Goal: Check status: Check status

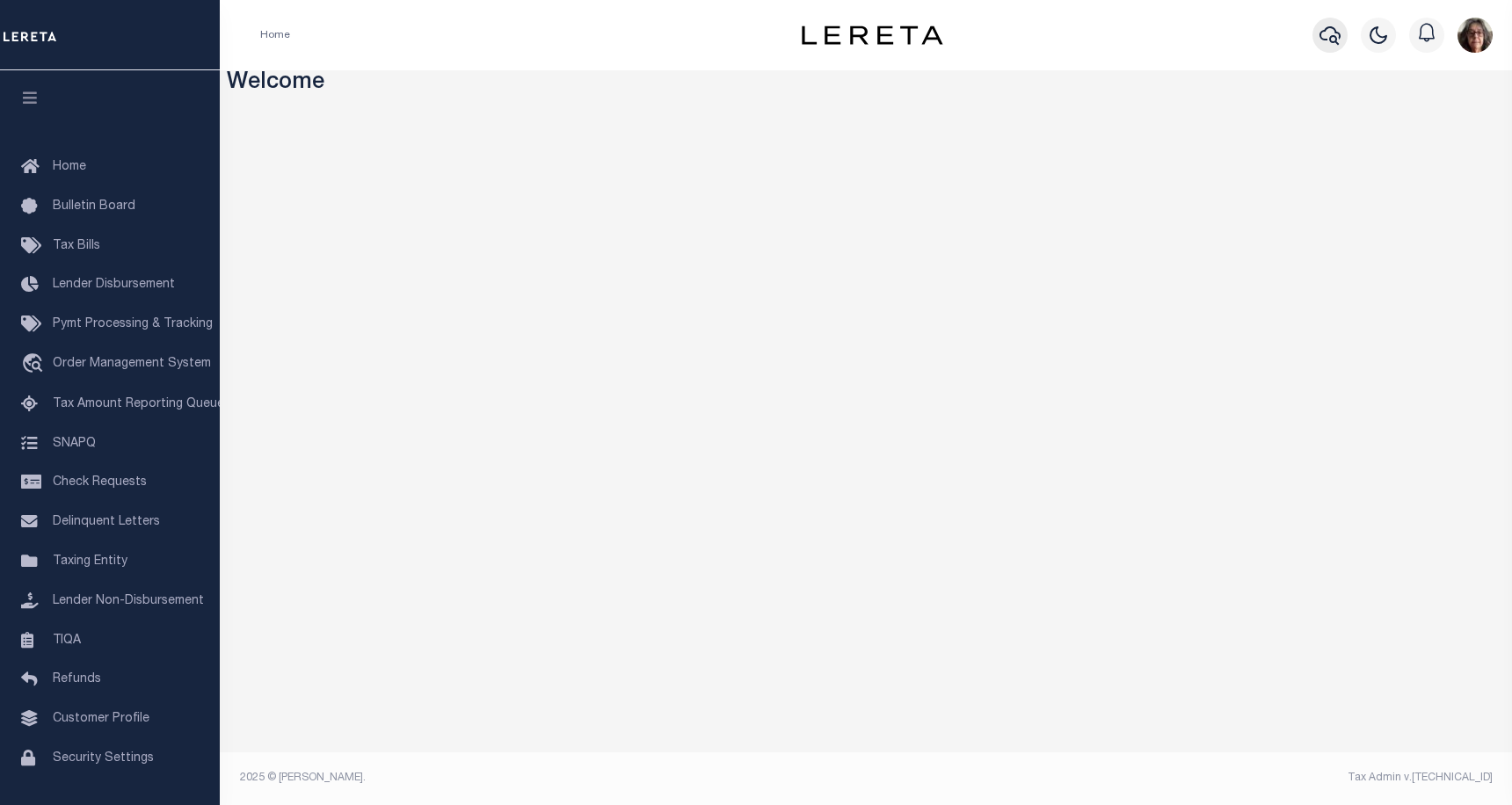
click at [1330, 32] on icon "button" at bounding box center [1330, 36] width 21 height 21
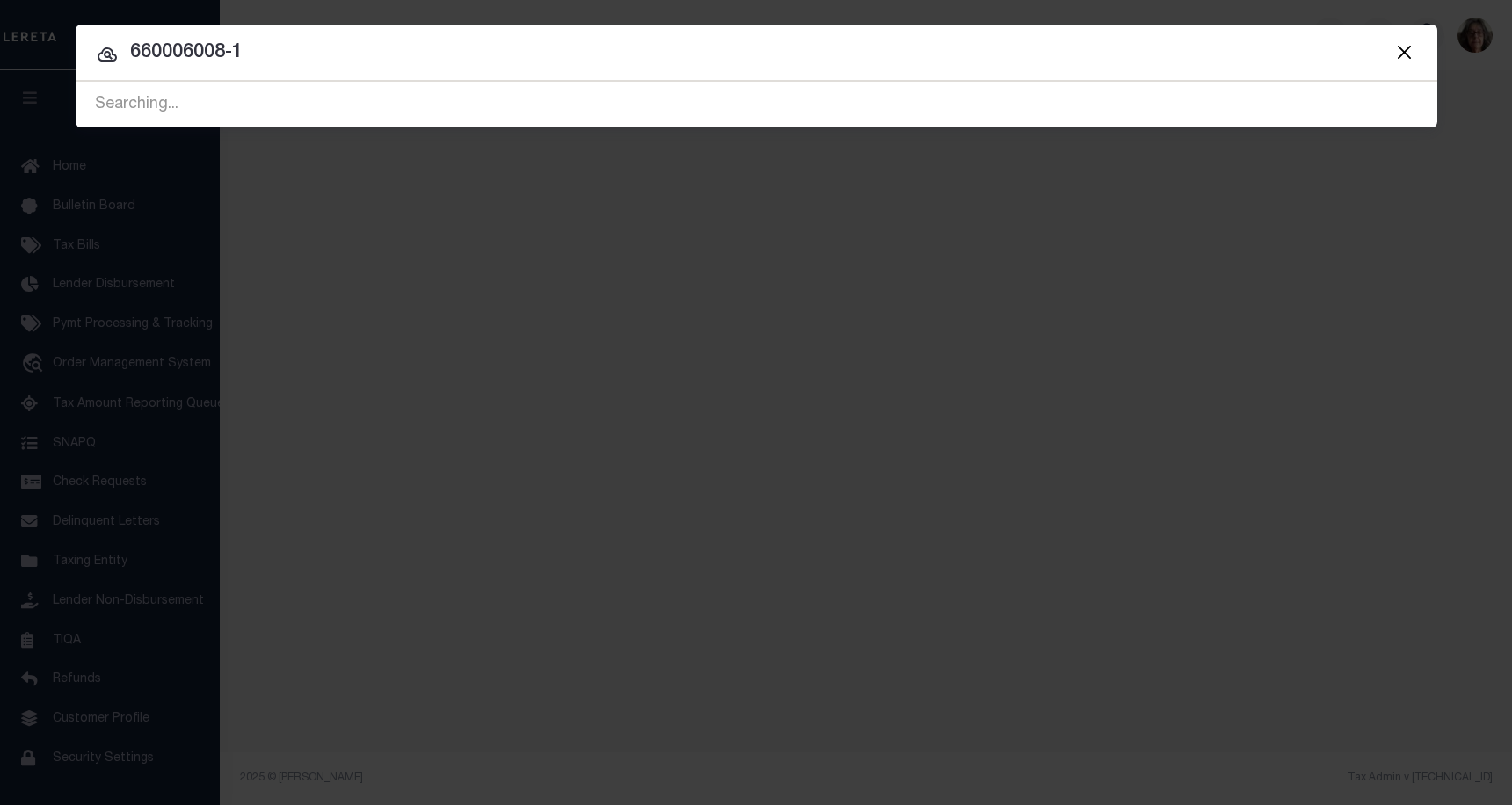
type input "660006008-1"
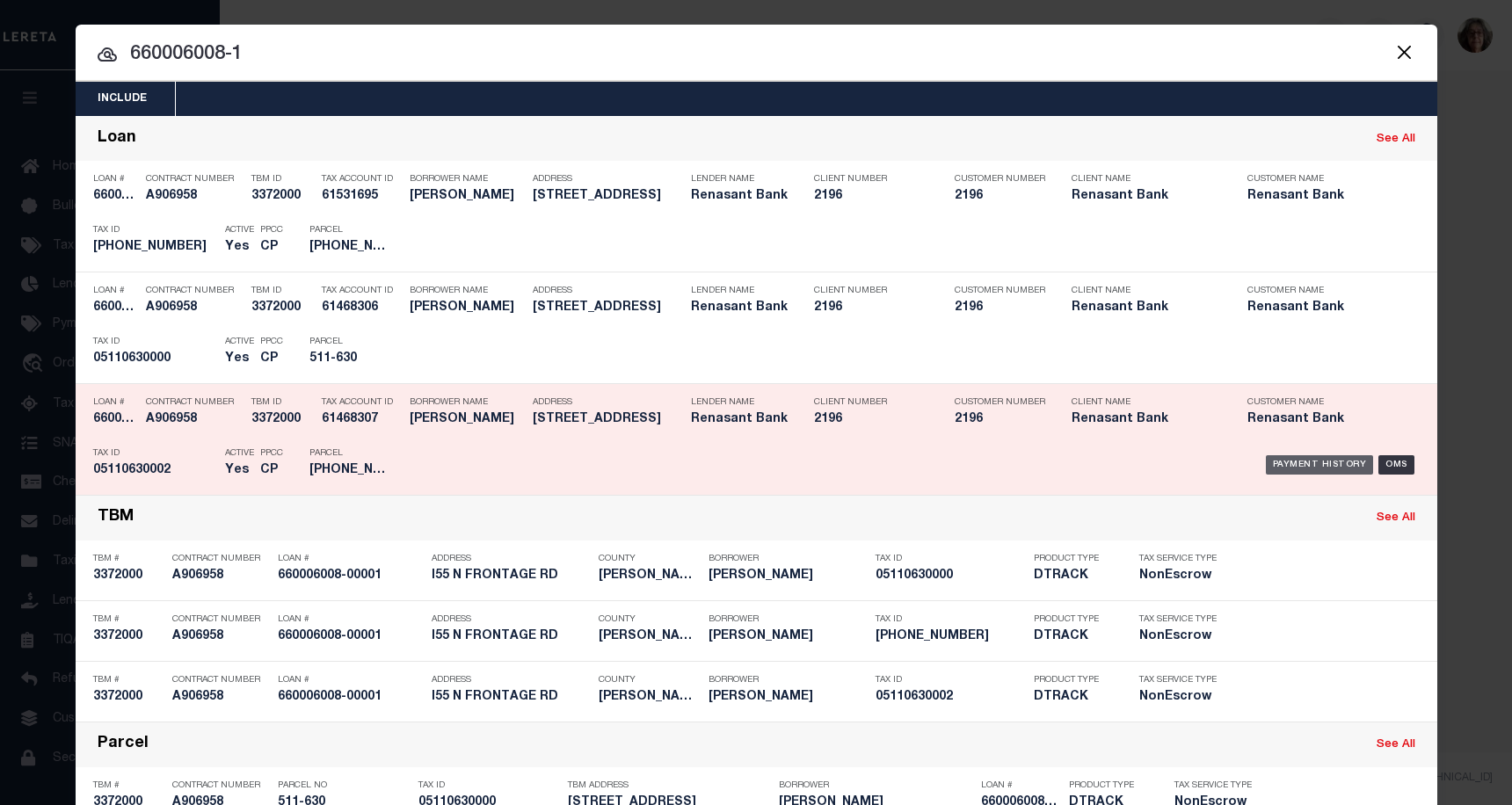
click at [1306, 470] on div "Payment History" at bounding box center [1320, 465] width 108 height 19
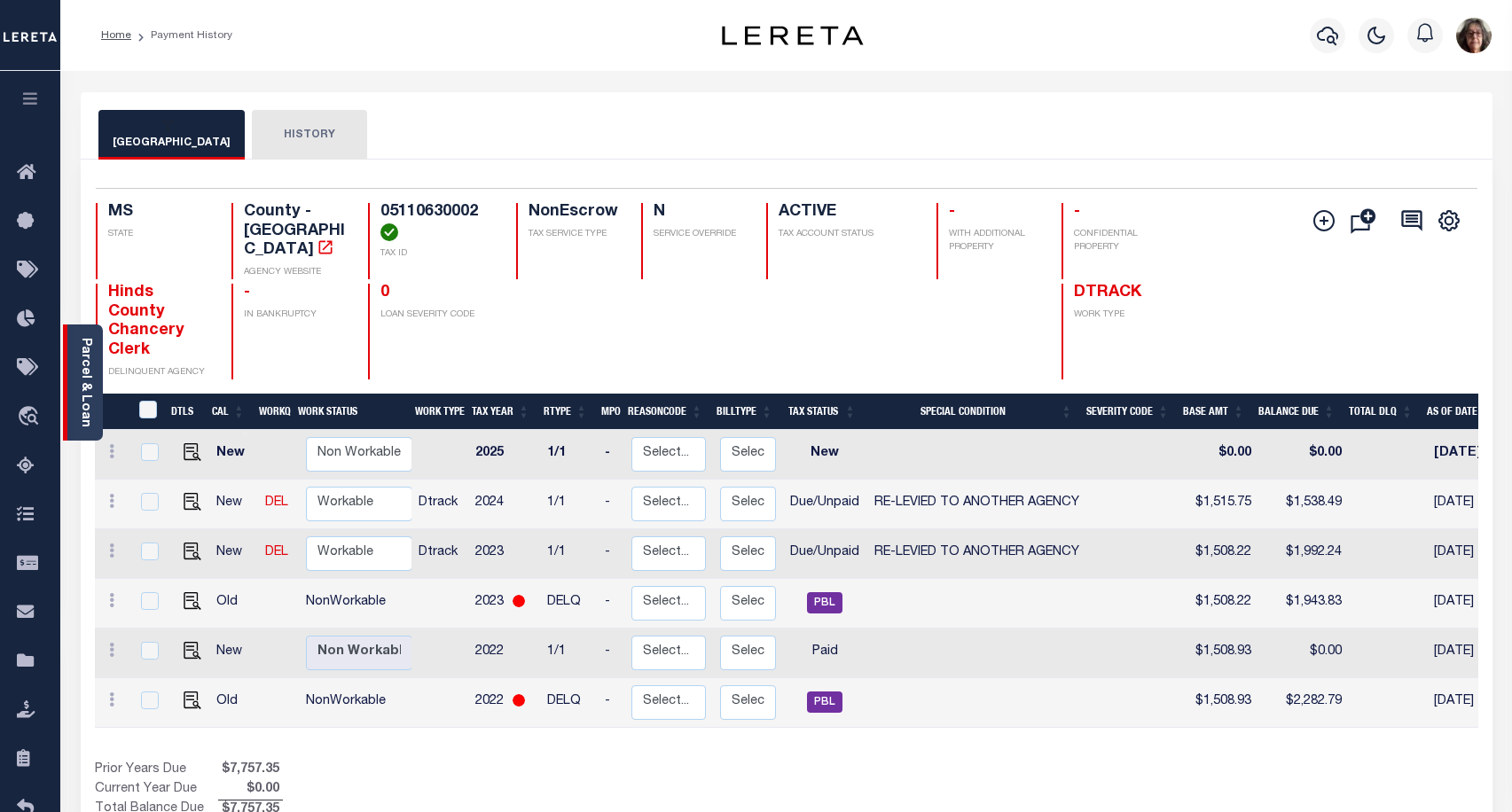
click at [85, 383] on link "Parcel & Loan" at bounding box center [84, 382] width 13 height 89
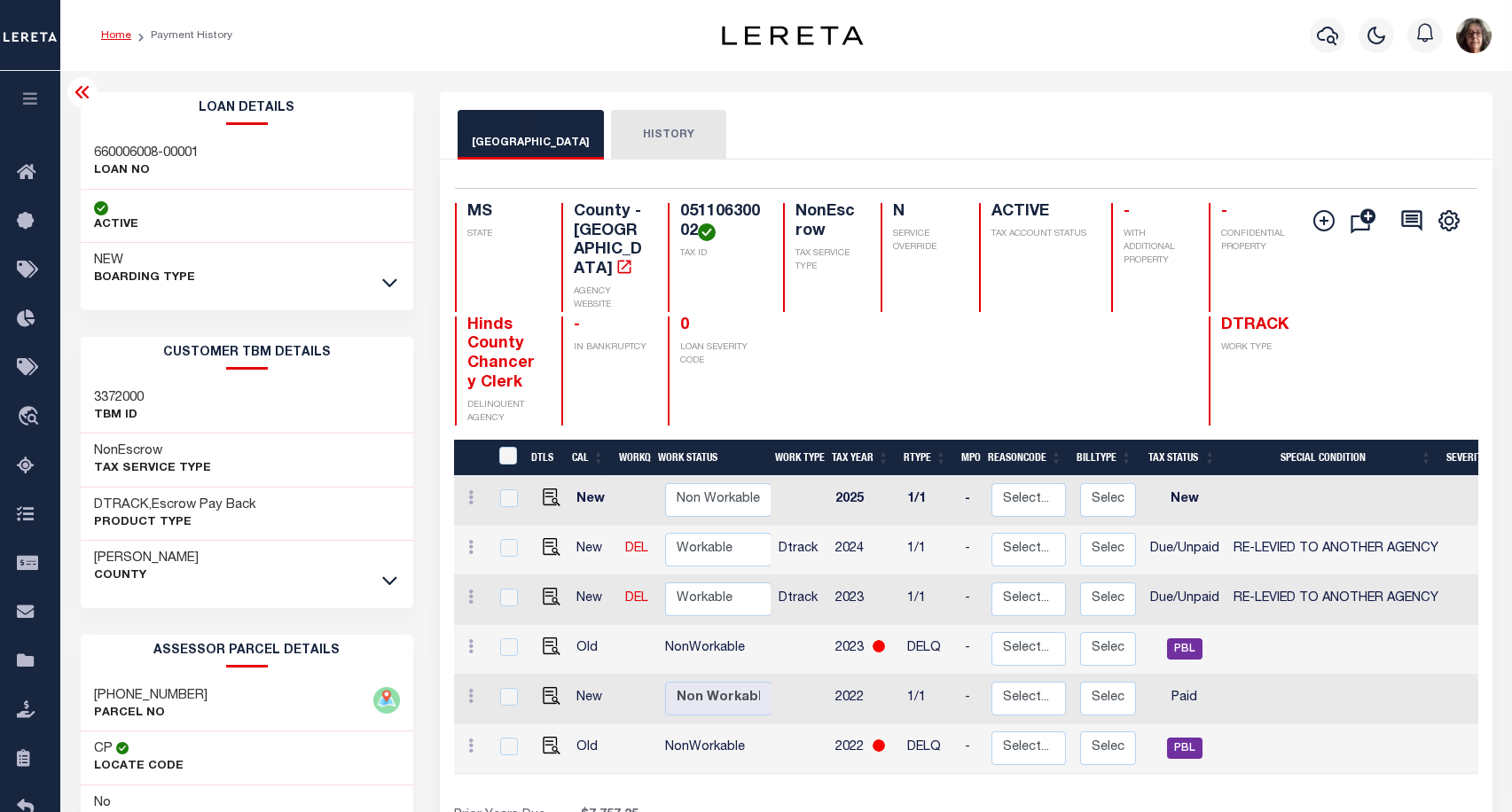
click at [111, 35] on link "Home" at bounding box center [115, 35] width 30 height 11
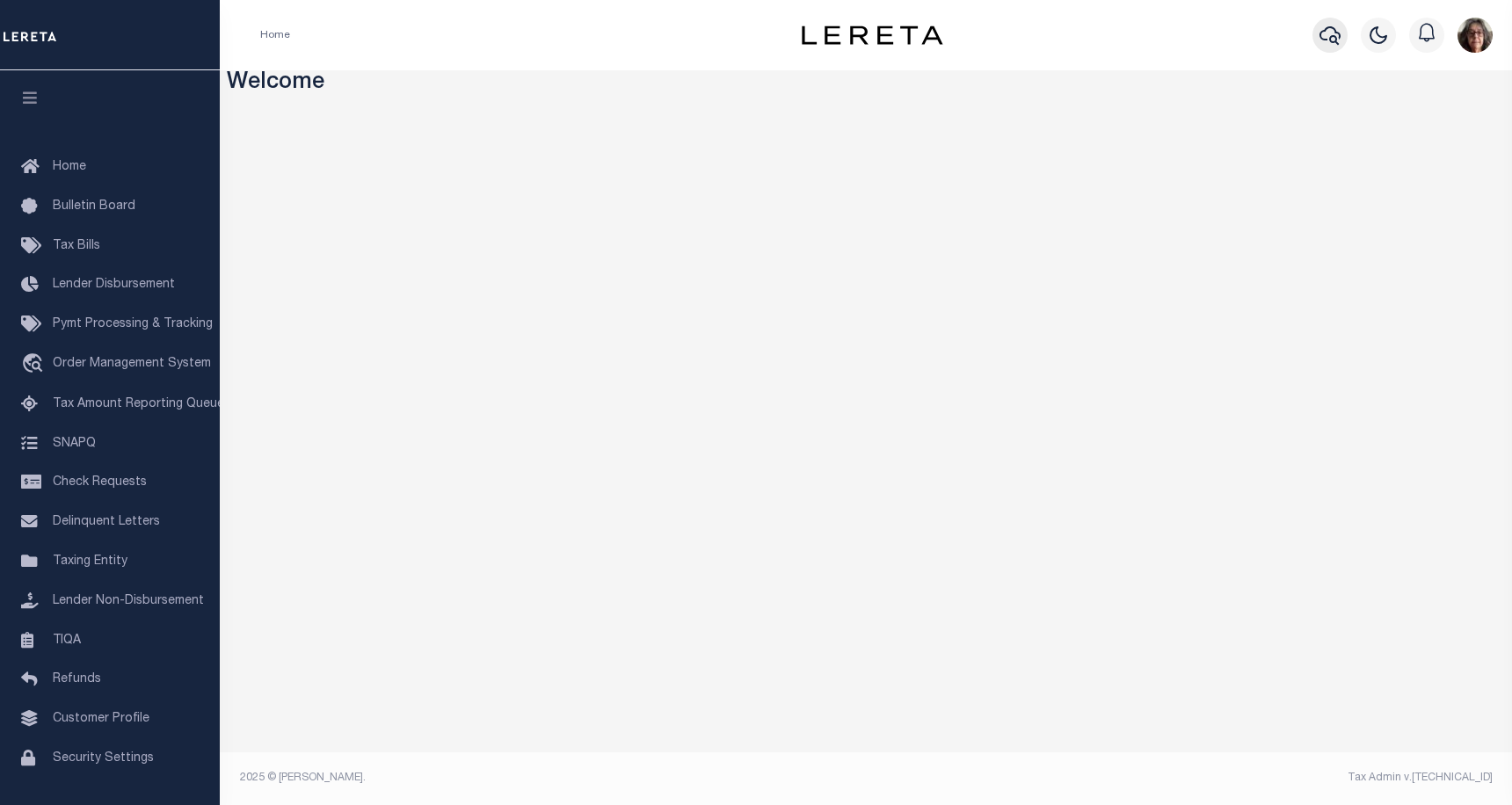
click at [1329, 38] on icon "button" at bounding box center [1330, 35] width 21 height 18
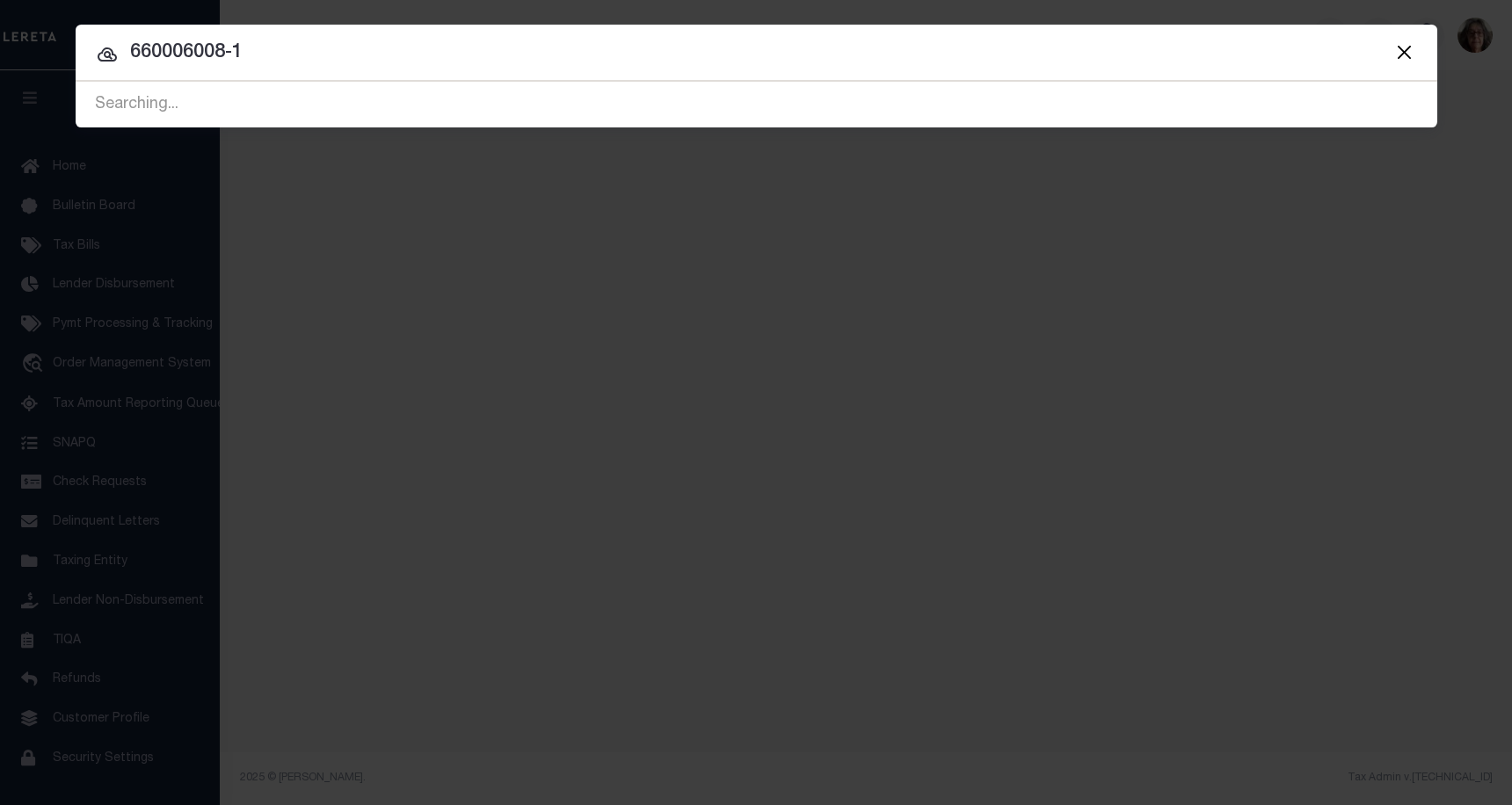
type input "660006008-1"
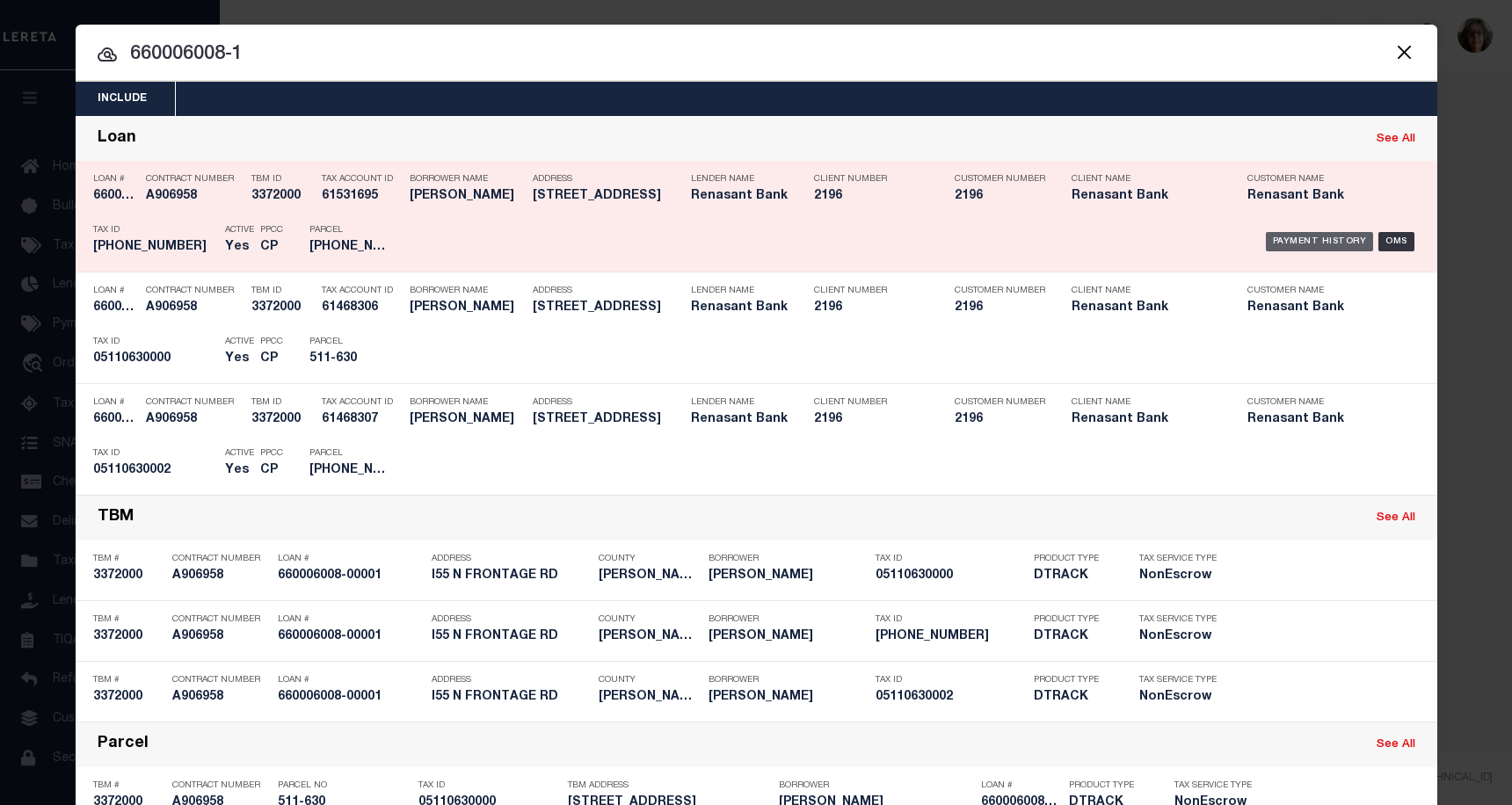
click at [1329, 240] on div "Payment History" at bounding box center [1320, 241] width 108 height 19
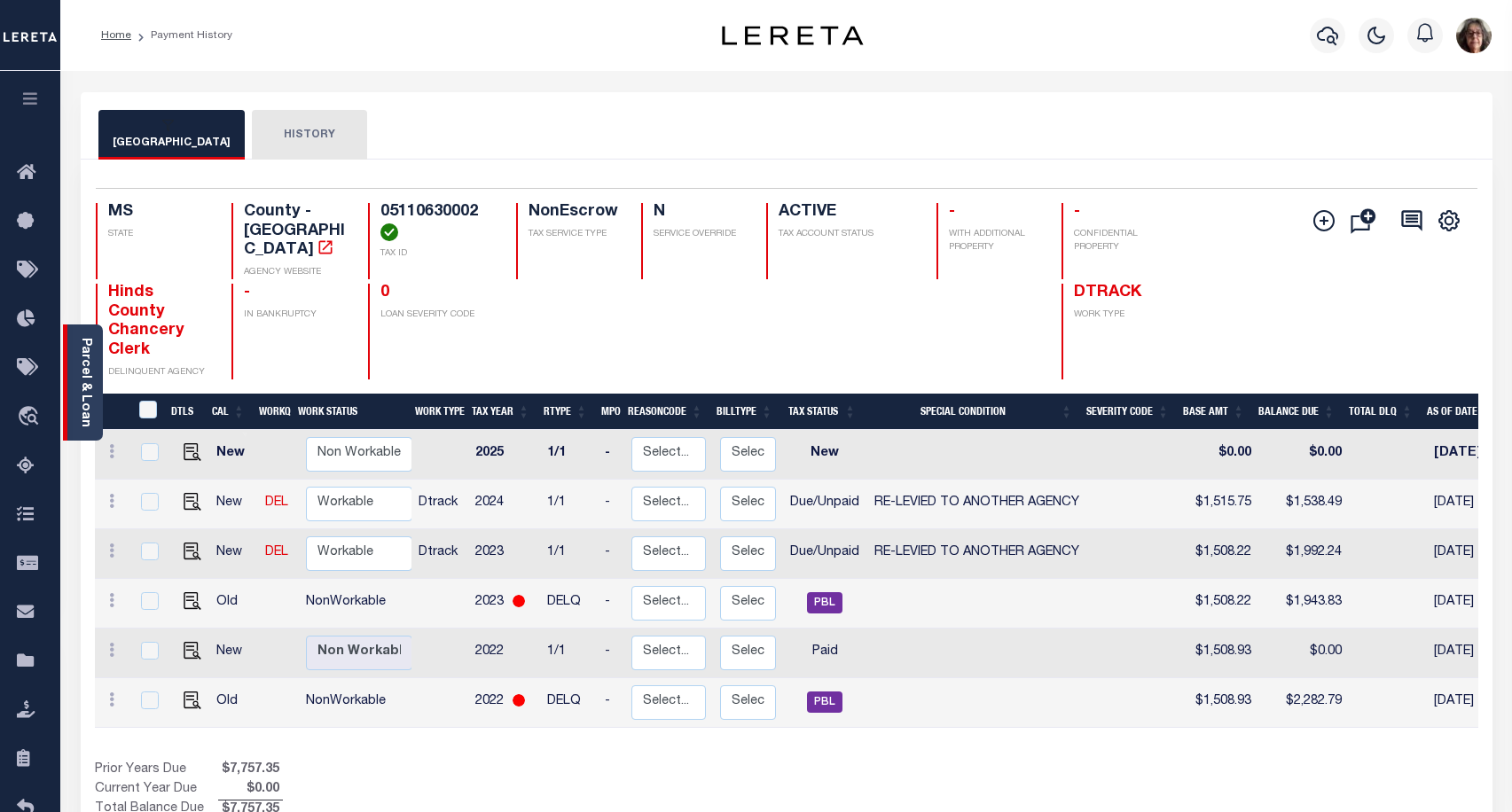
click at [85, 410] on link "Parcel & Loan" at bounding box center [84, 382] width 13 height 89
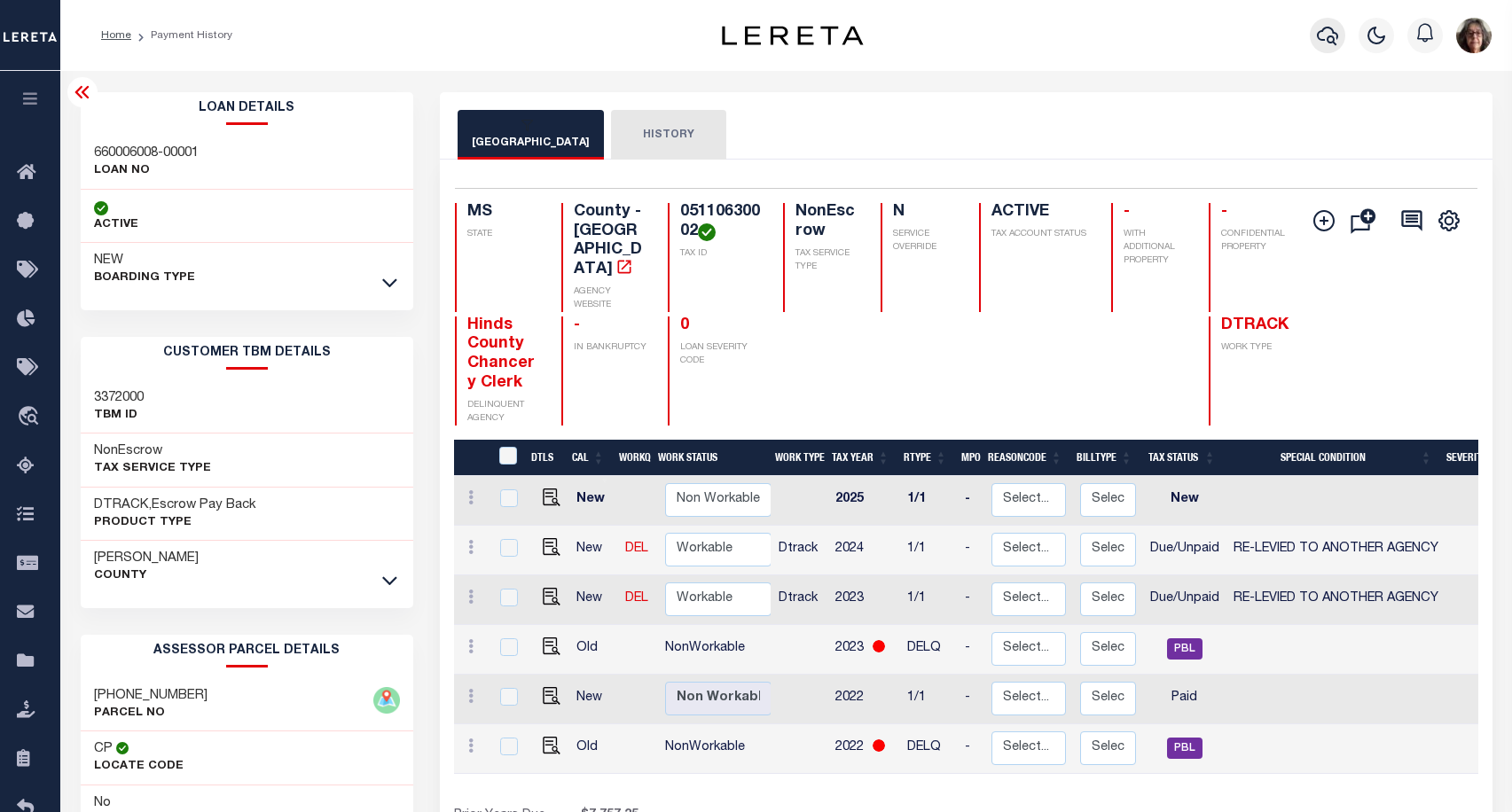
click at [1325, 38] on icon "button" at bounding box center [1328, 36] width 21 height 21
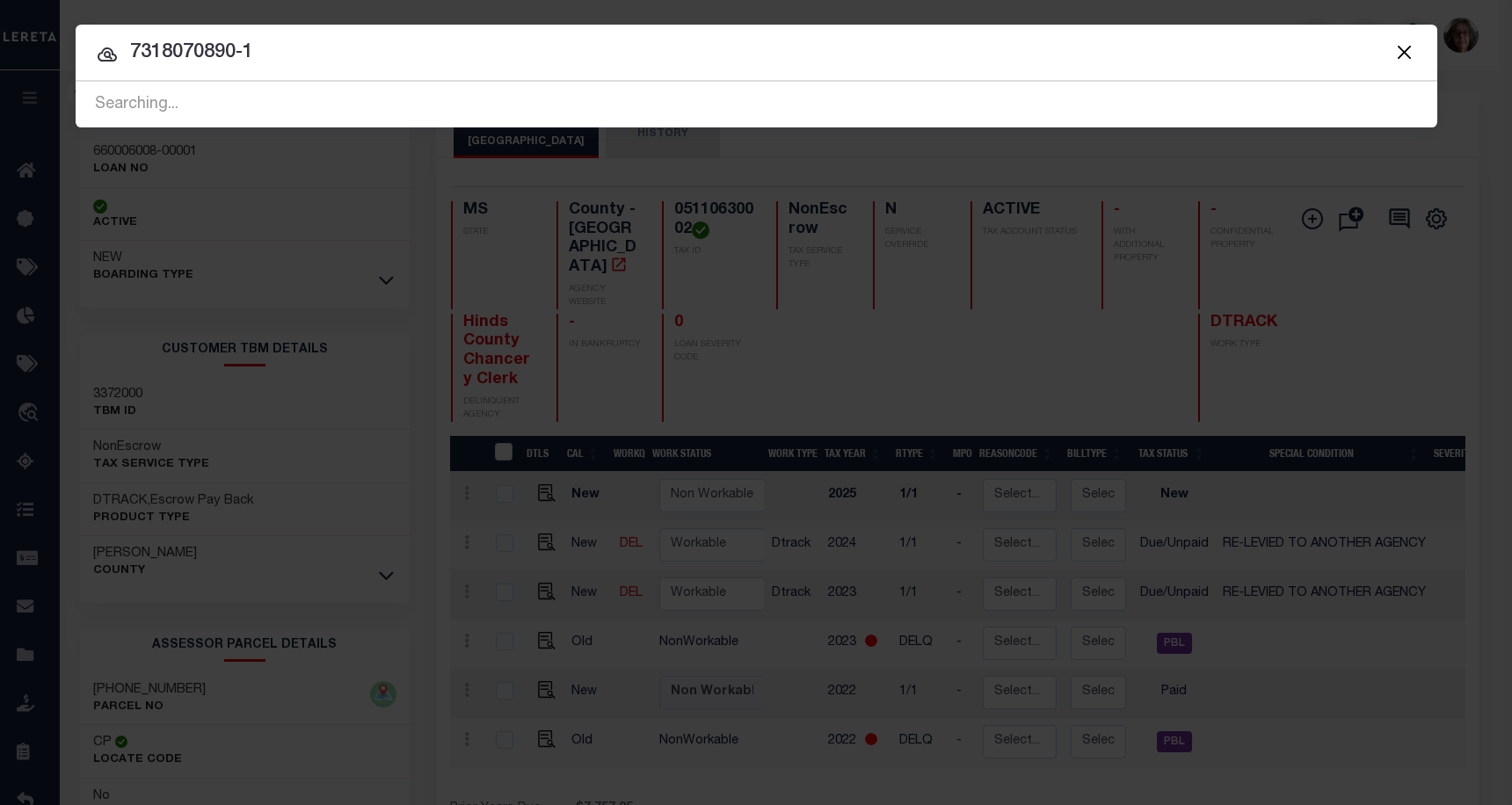
type input "7318070890-1"
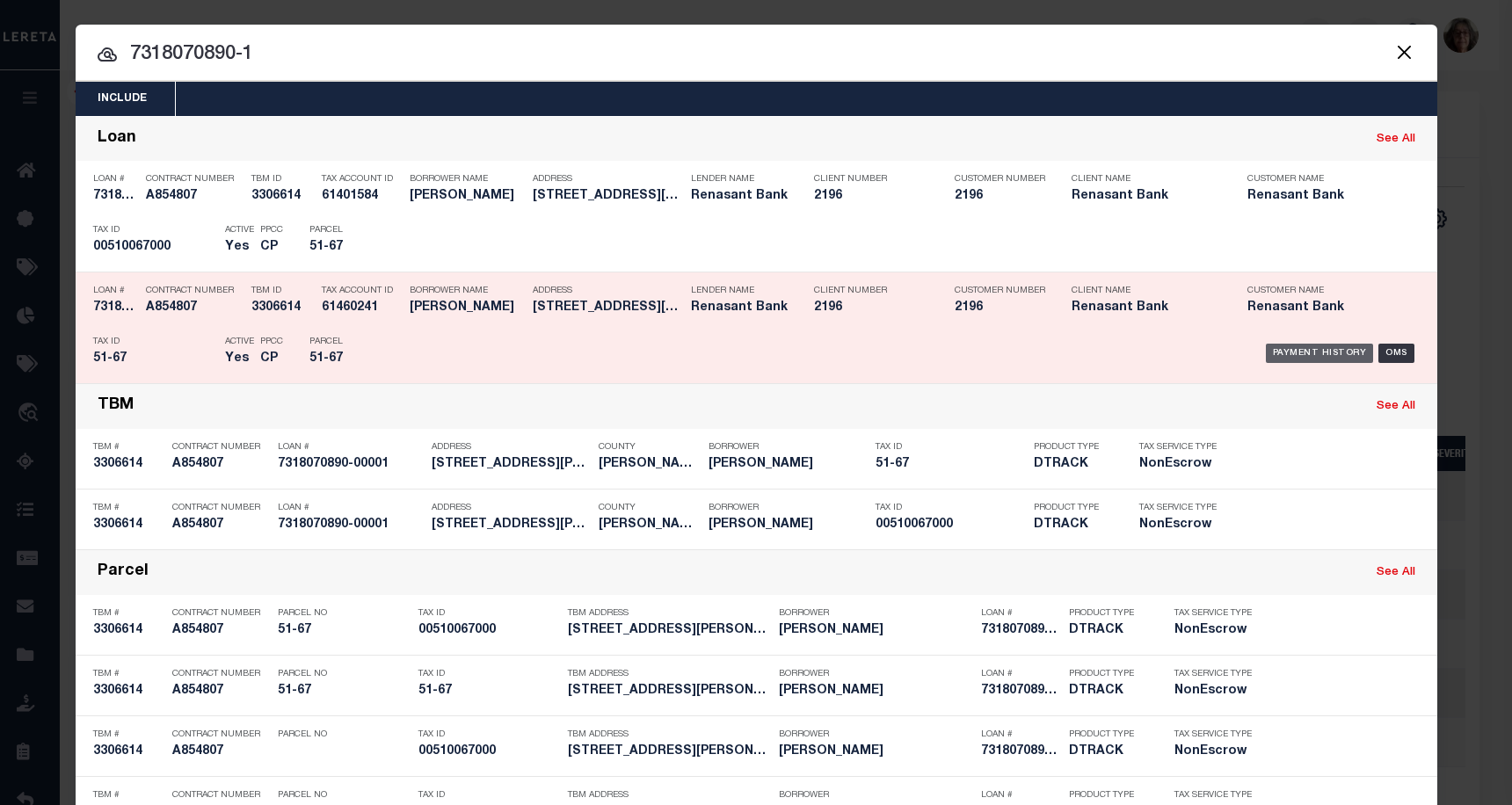
click at [1329, 354] on div "Payment History" at bounding box center [1320, 353] width 108 height 19
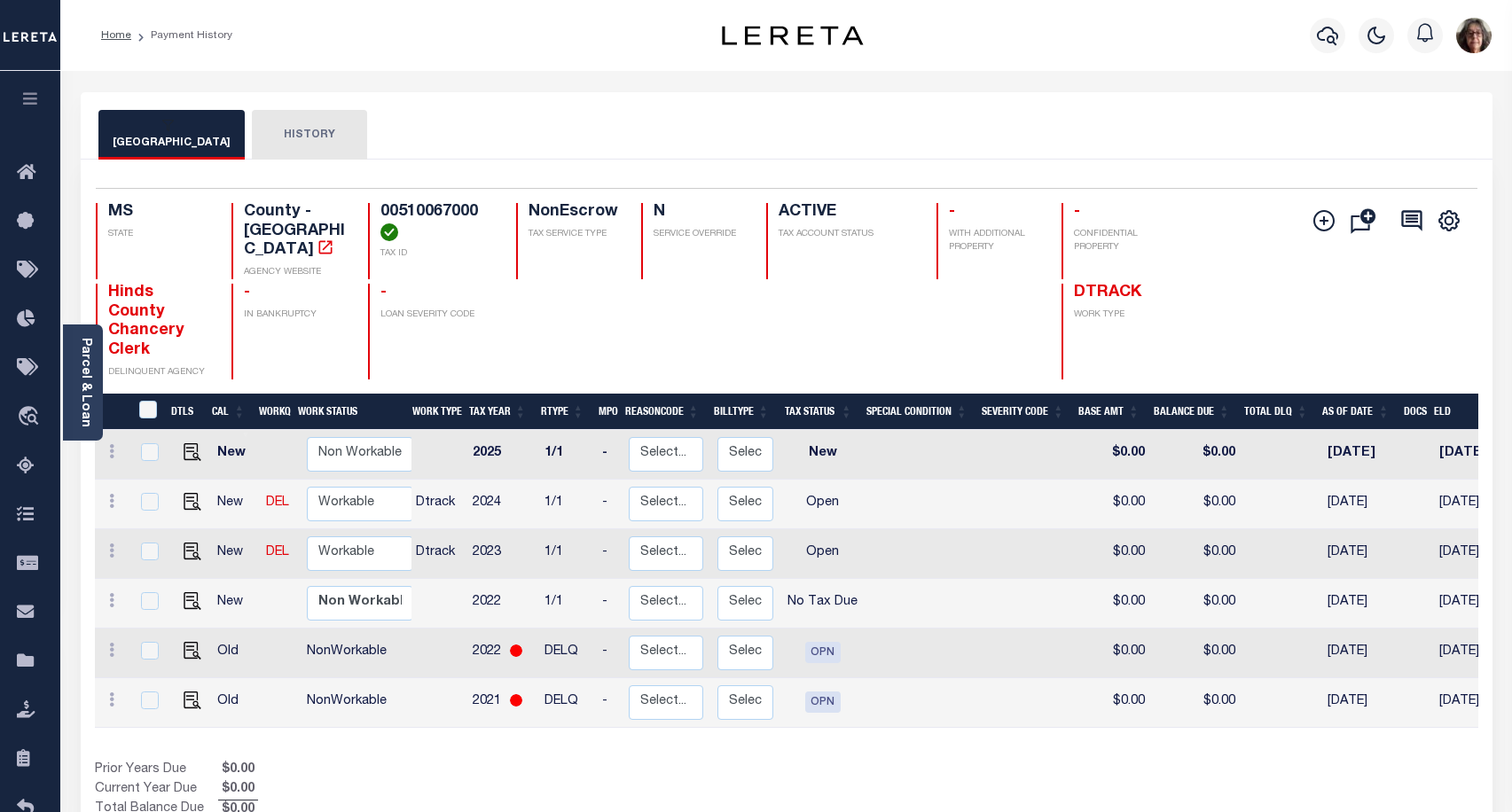
scroll to position [0, 5]
click at [90, 387] on link "Parcel & Loan" at bounding box center [84, 382] width 13 height 89
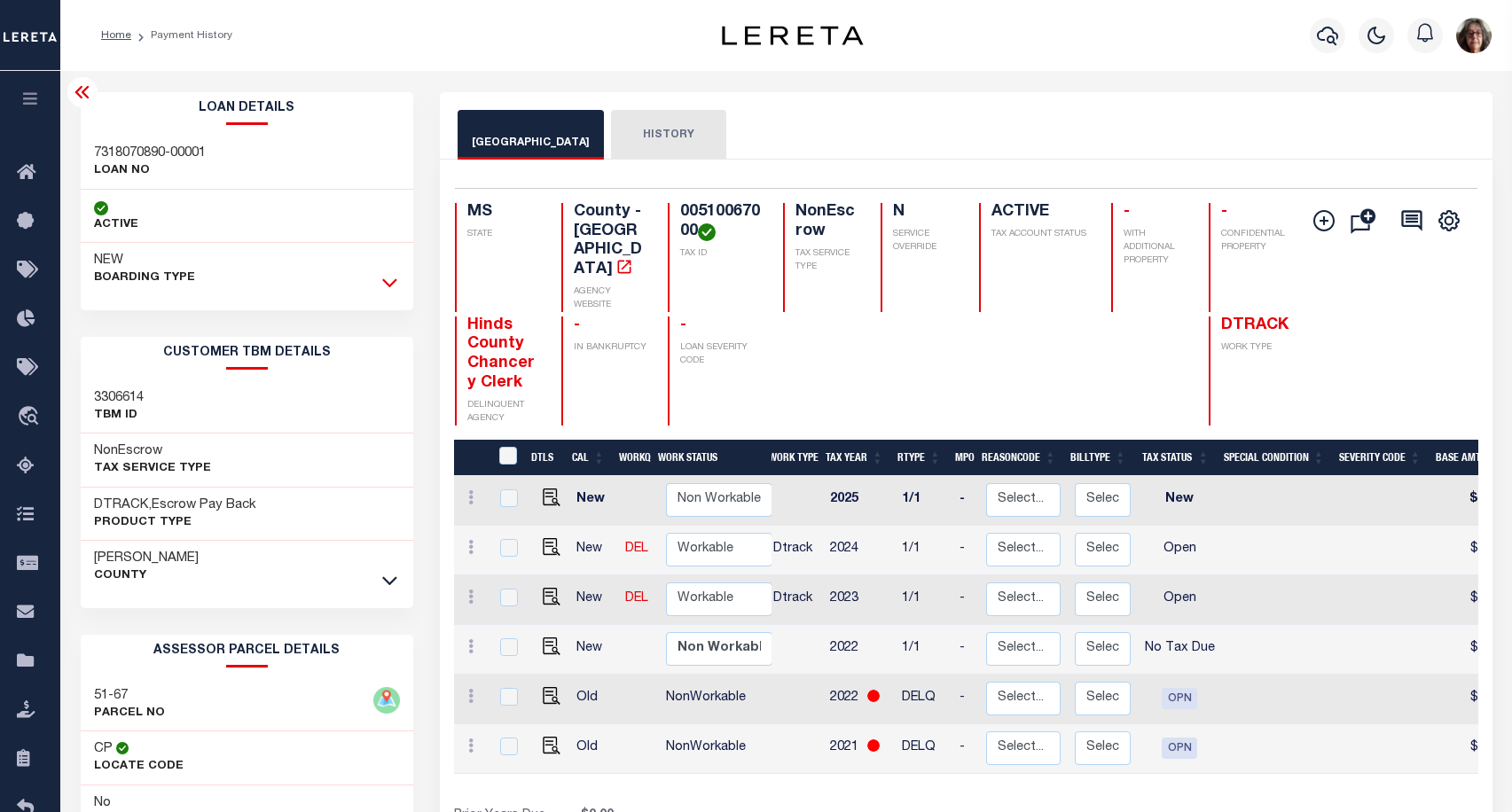
click at [393, 282] on icon at bounding box center [390, 282] width 16 height 18
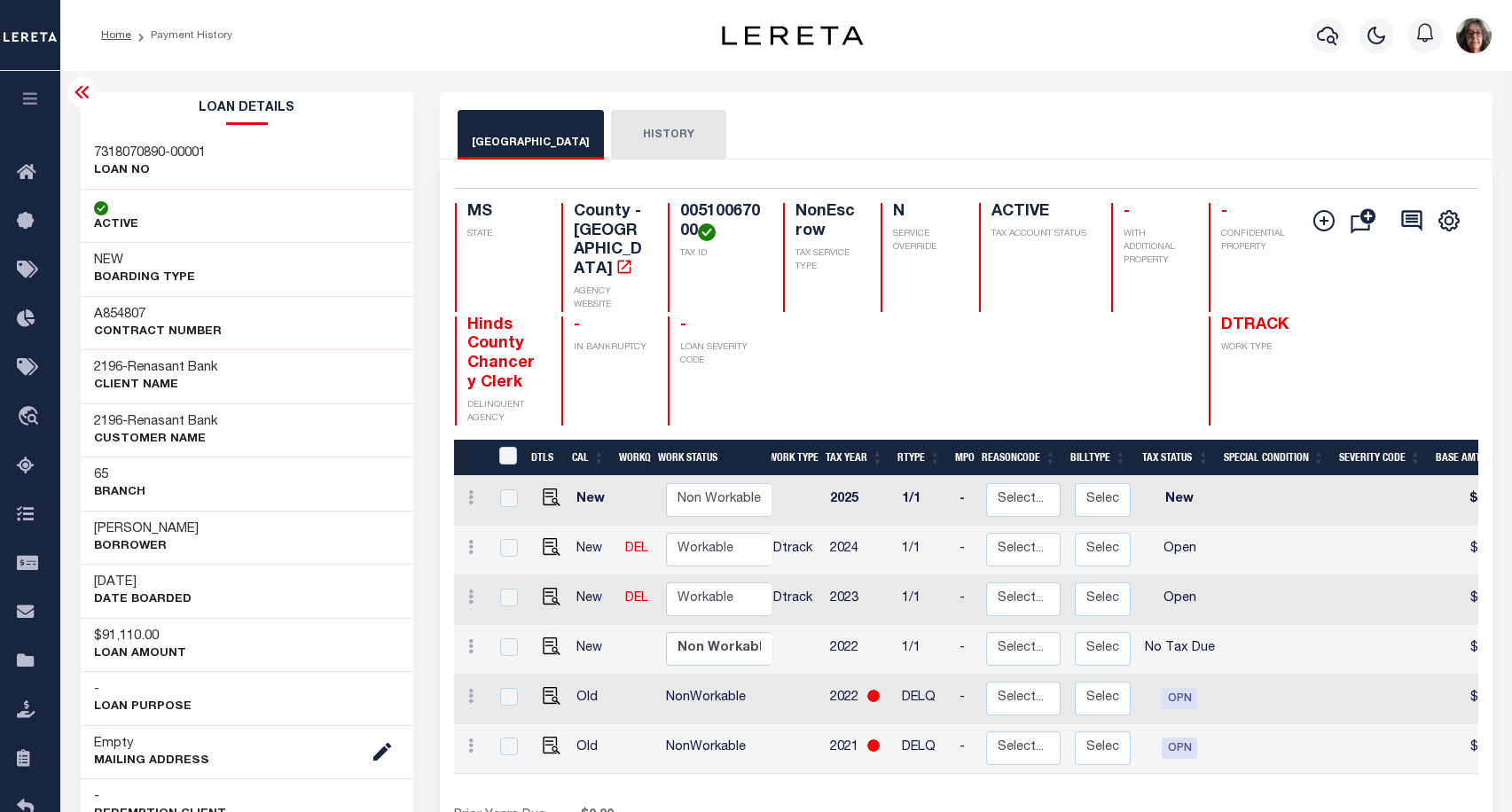
click at [86, 89] on icon at bounding box center [82, 92] width 15 height 13
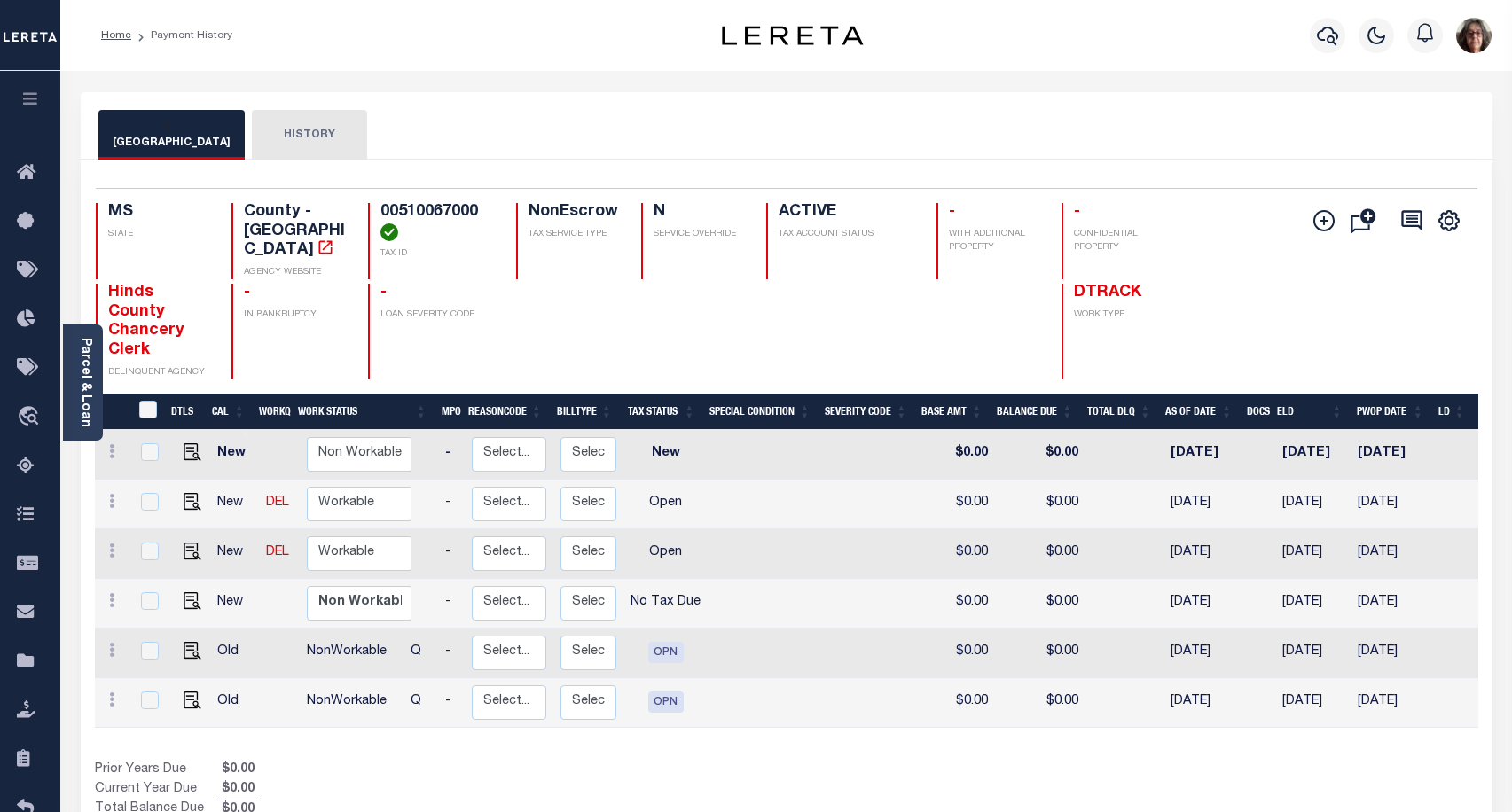
scroll to position [0, 194]
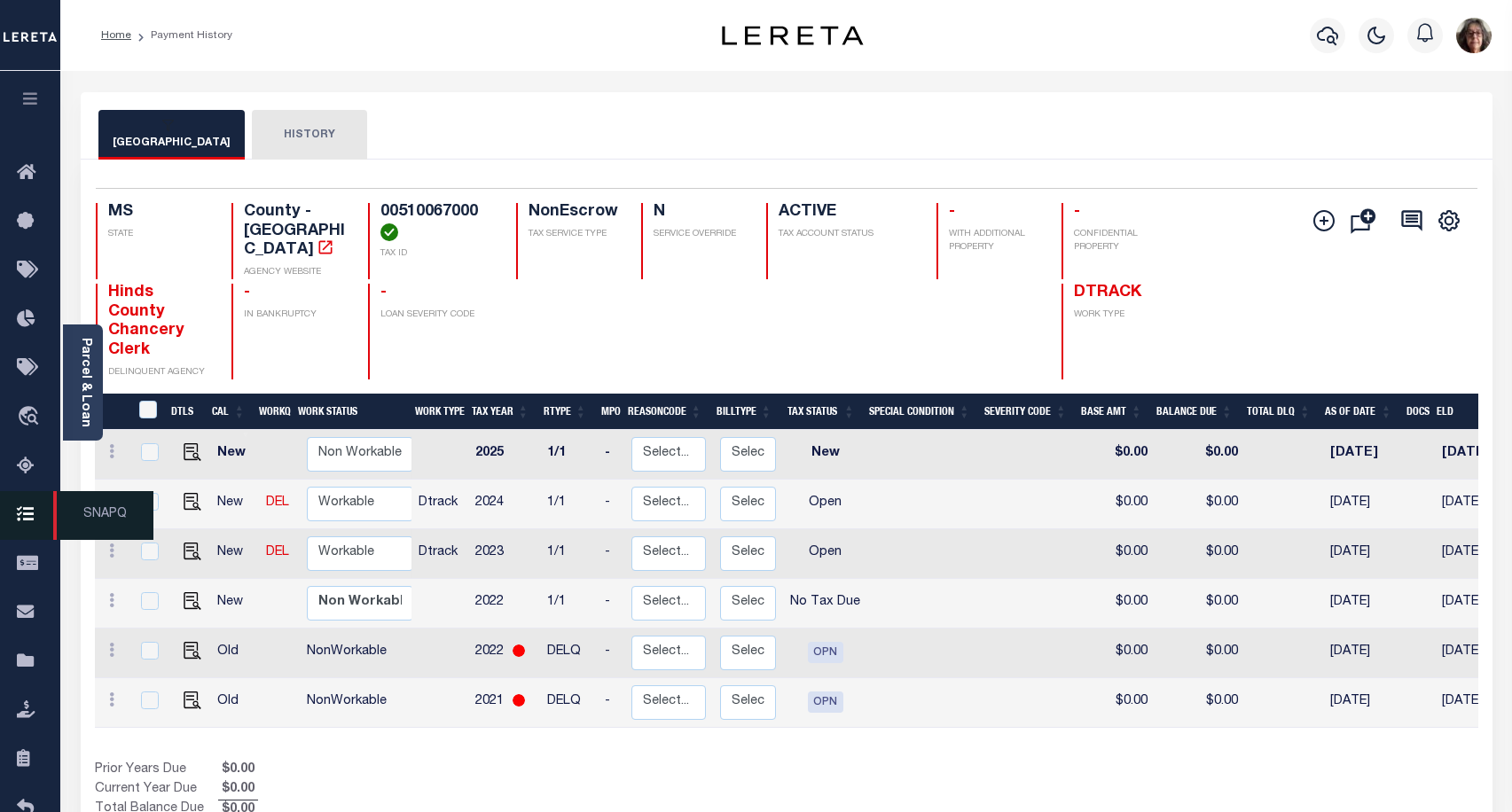
click at [35, 525] on icon at bounding box center [30, 515] width 28 height 22
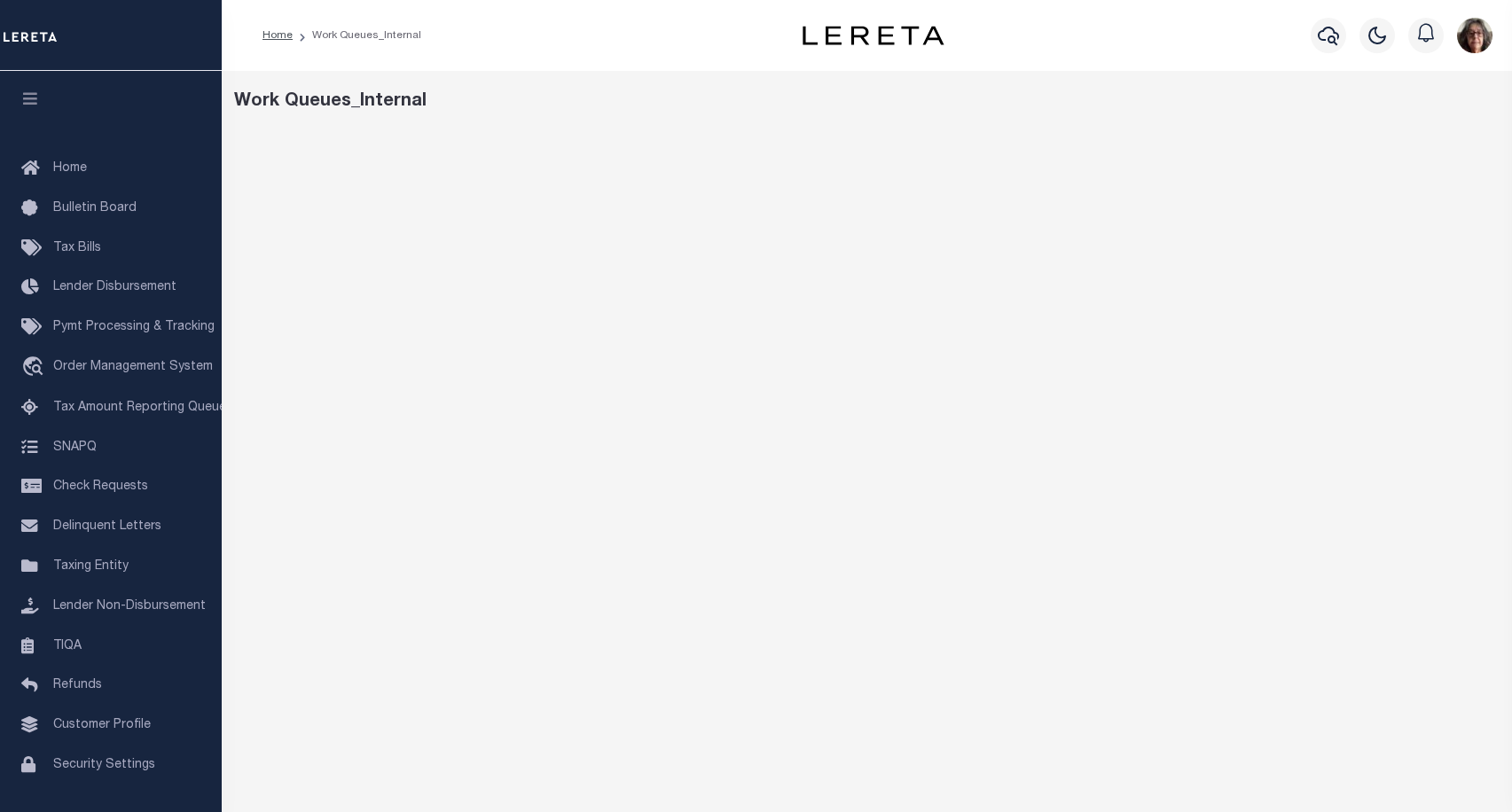
scroll to position [35, 0]
